Goal: Task Accomplishment & Management: Manage account settings

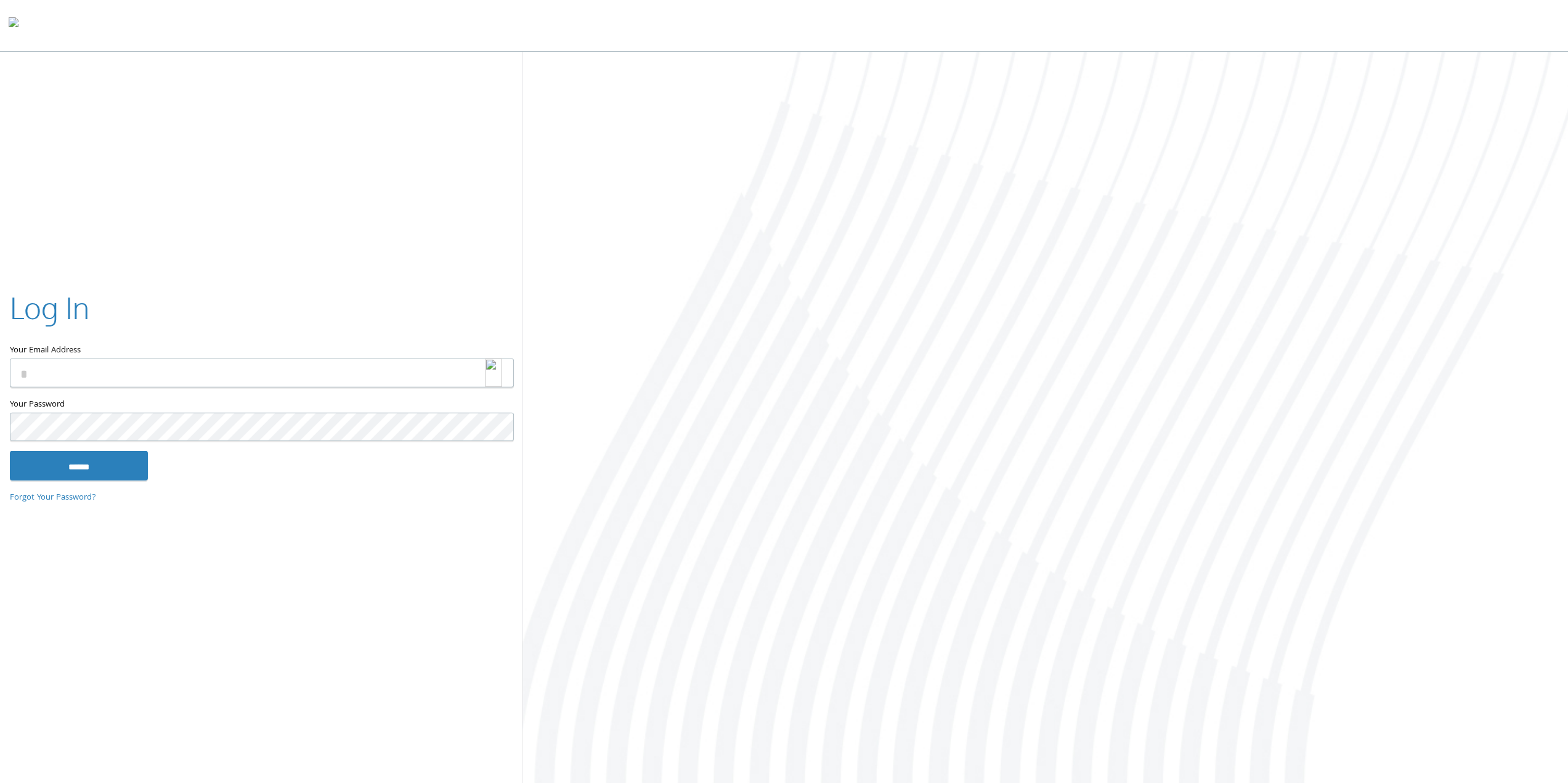
click at [489, 370] on img at bounding box center [494, 372] width 17 height 28
click at [493, 374] on img at bounding box center [494, 372] width 17 height 28
type input "**********"
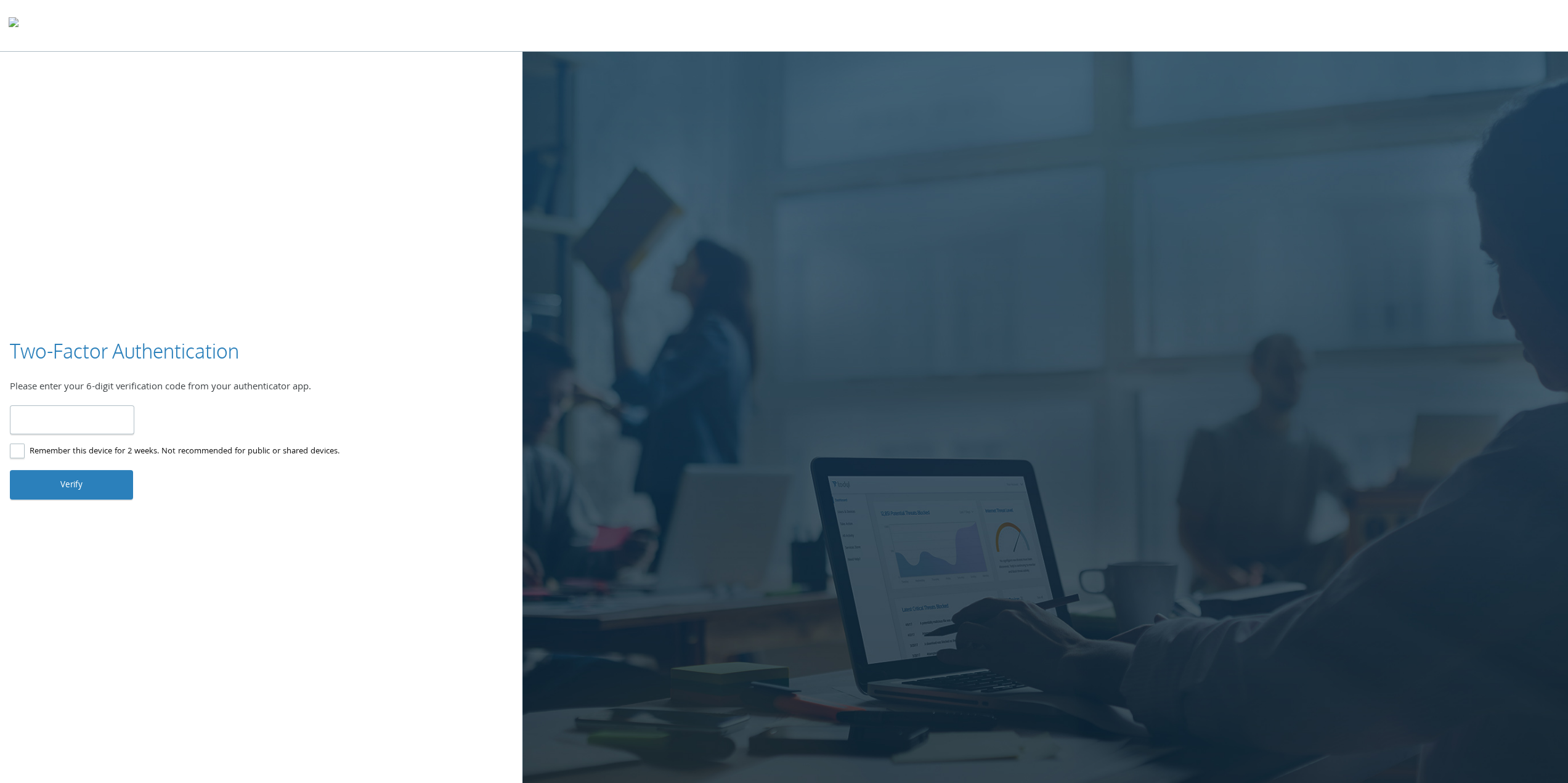
type input "******"
